Goal: Navigation & Orientation: Find specific page/section

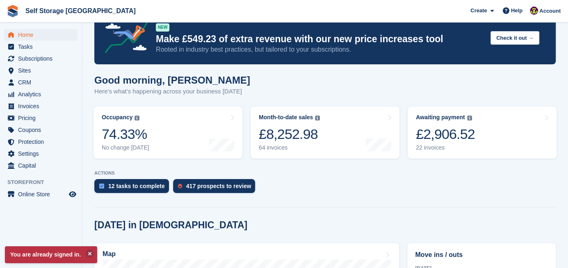
scroll to position [25, 0]
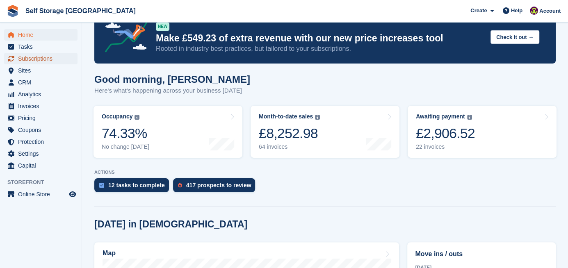
click at [25, 62] on span "Subscriptions" at bounding box center [42, 58] width 49 height 11
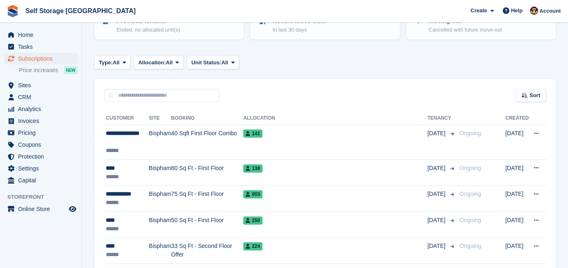
scroll to position [132, 0]
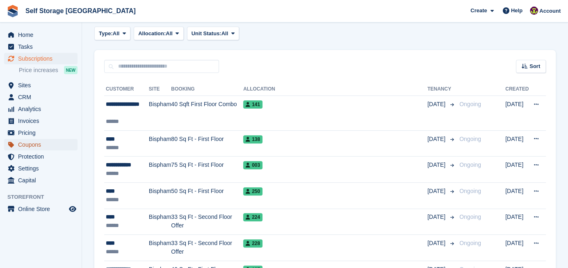
click at [30, 139] on span "Coupons" at bounding box center [42, 144] width 49 height 11
